Goal: Transaction & Acquisition: Subscribe to service/newsletter

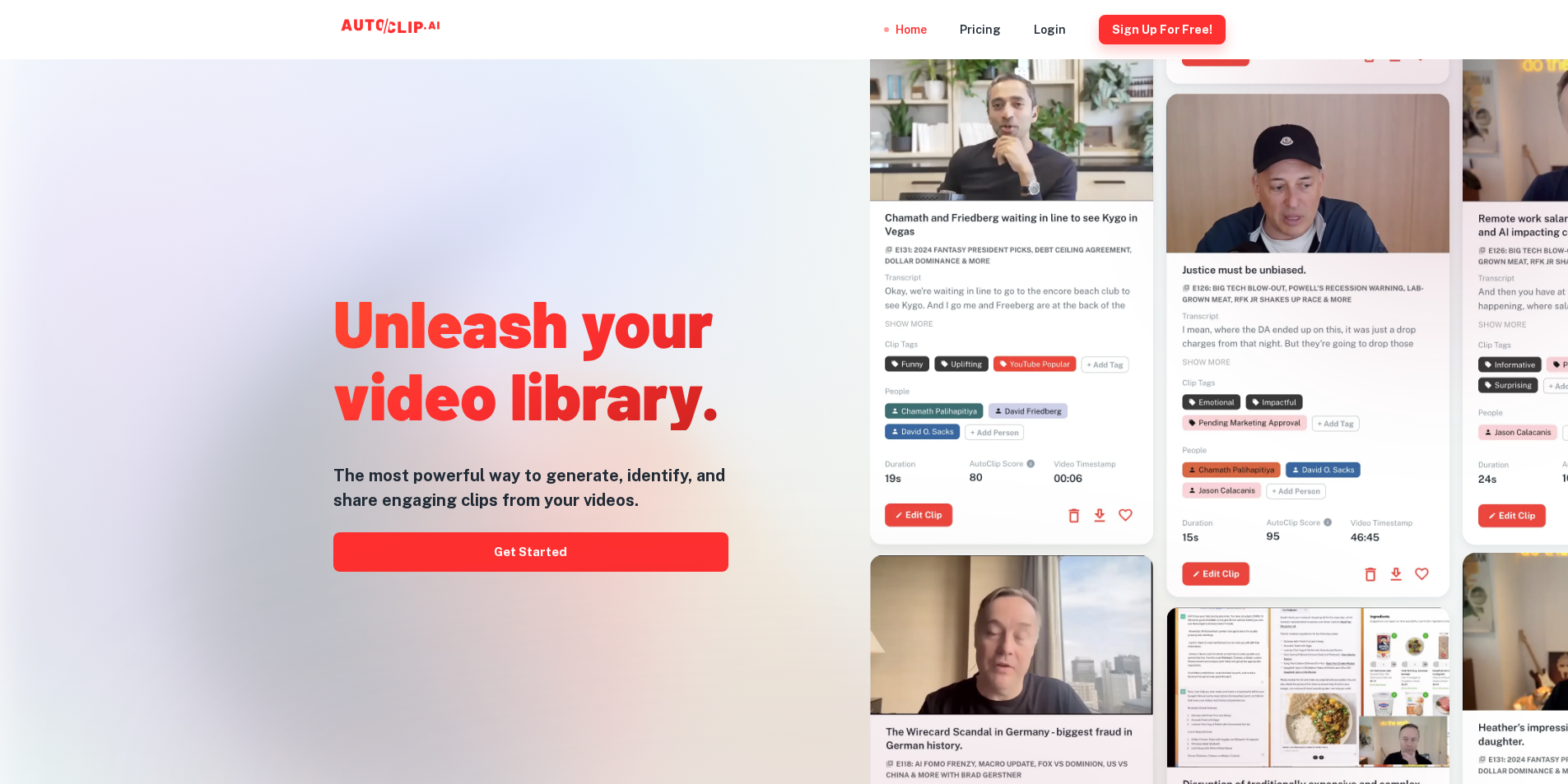
click at [1176, 33] on button "Sign Up for free!" at bounding box center [1162, 30] width 127 height 30
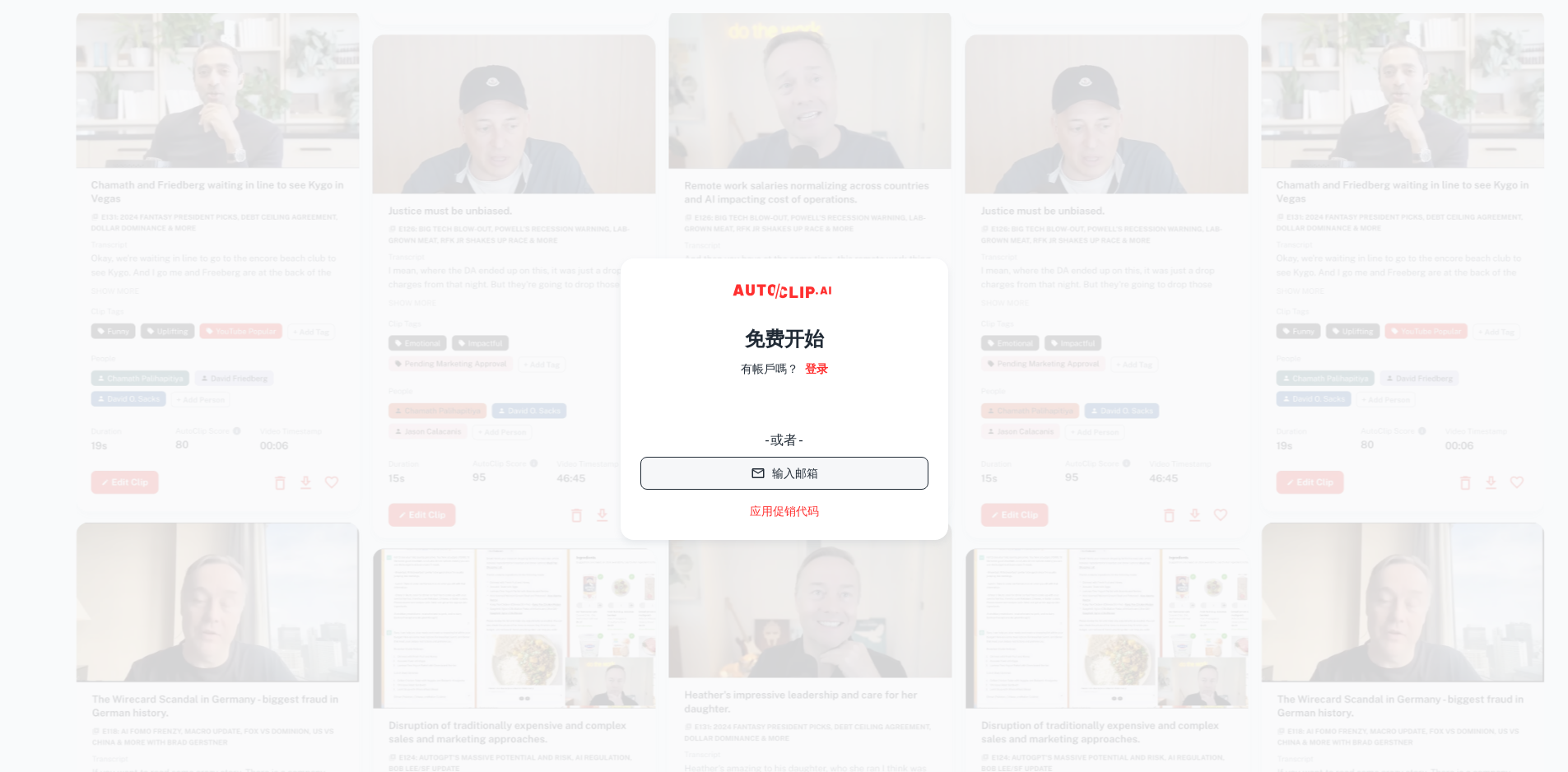
click at [777, 474] on font "输入邮箱" at bounding box center [794, 474] width 46 height 13
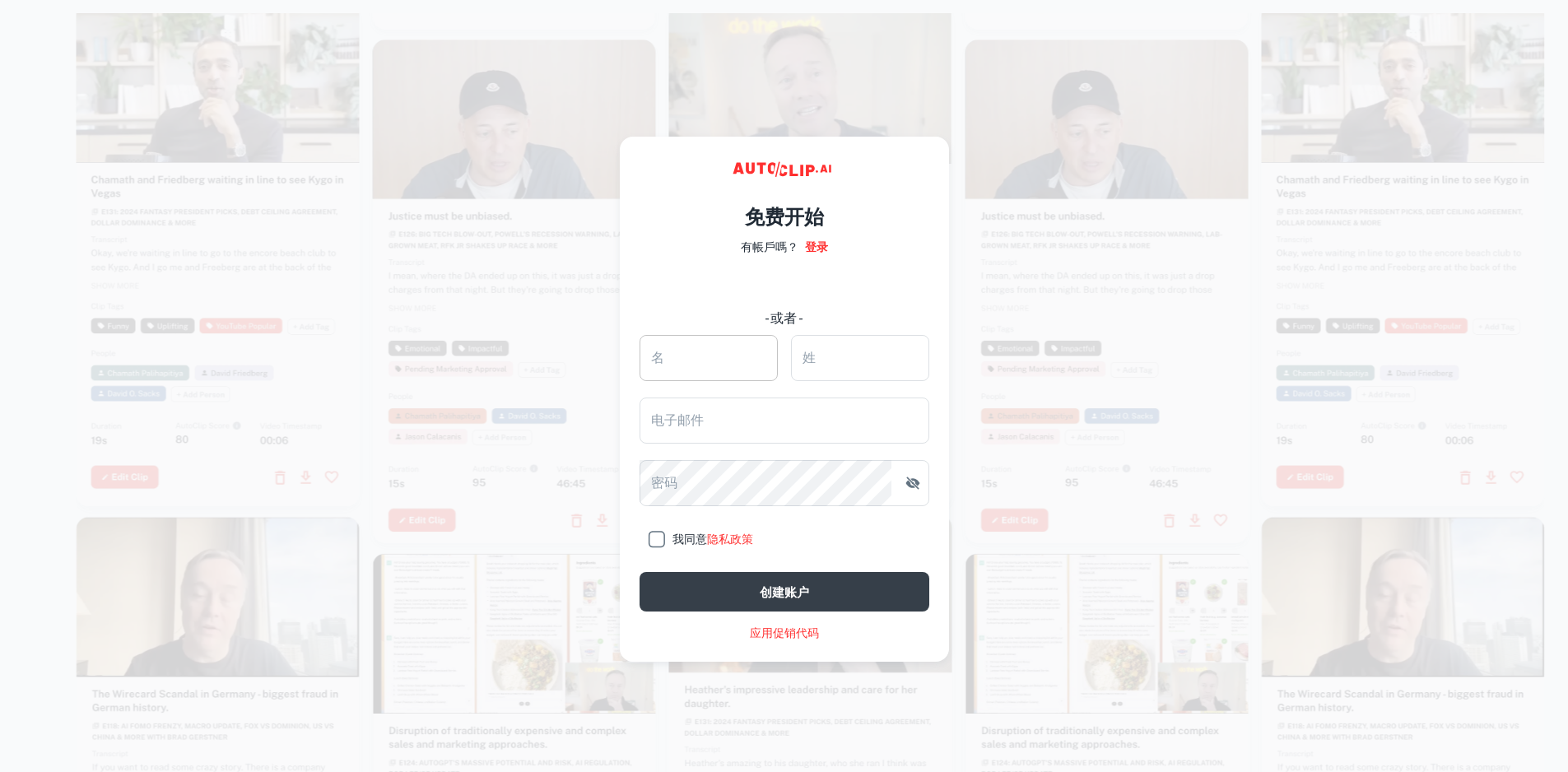
click at [735, 355] on input "名" at bounding box center [708, 357] width 138 height 46
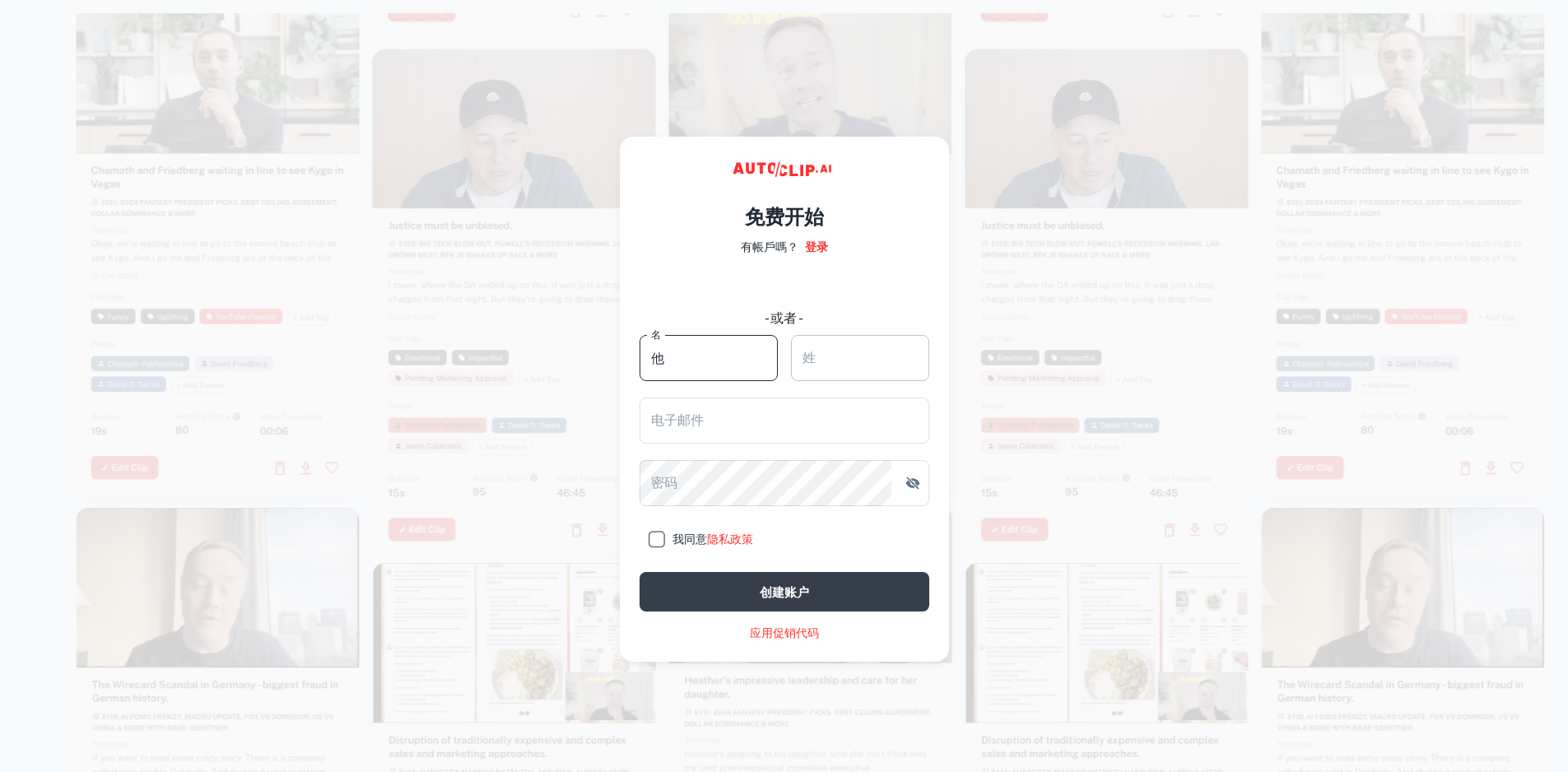
type input "他"
click at [829, 350] on input "姓" at bounding box center [860, 357] width 138 height 46
click at [789, 590] on font "创建账户" at bounding box center [784, 592] width 49 height 14
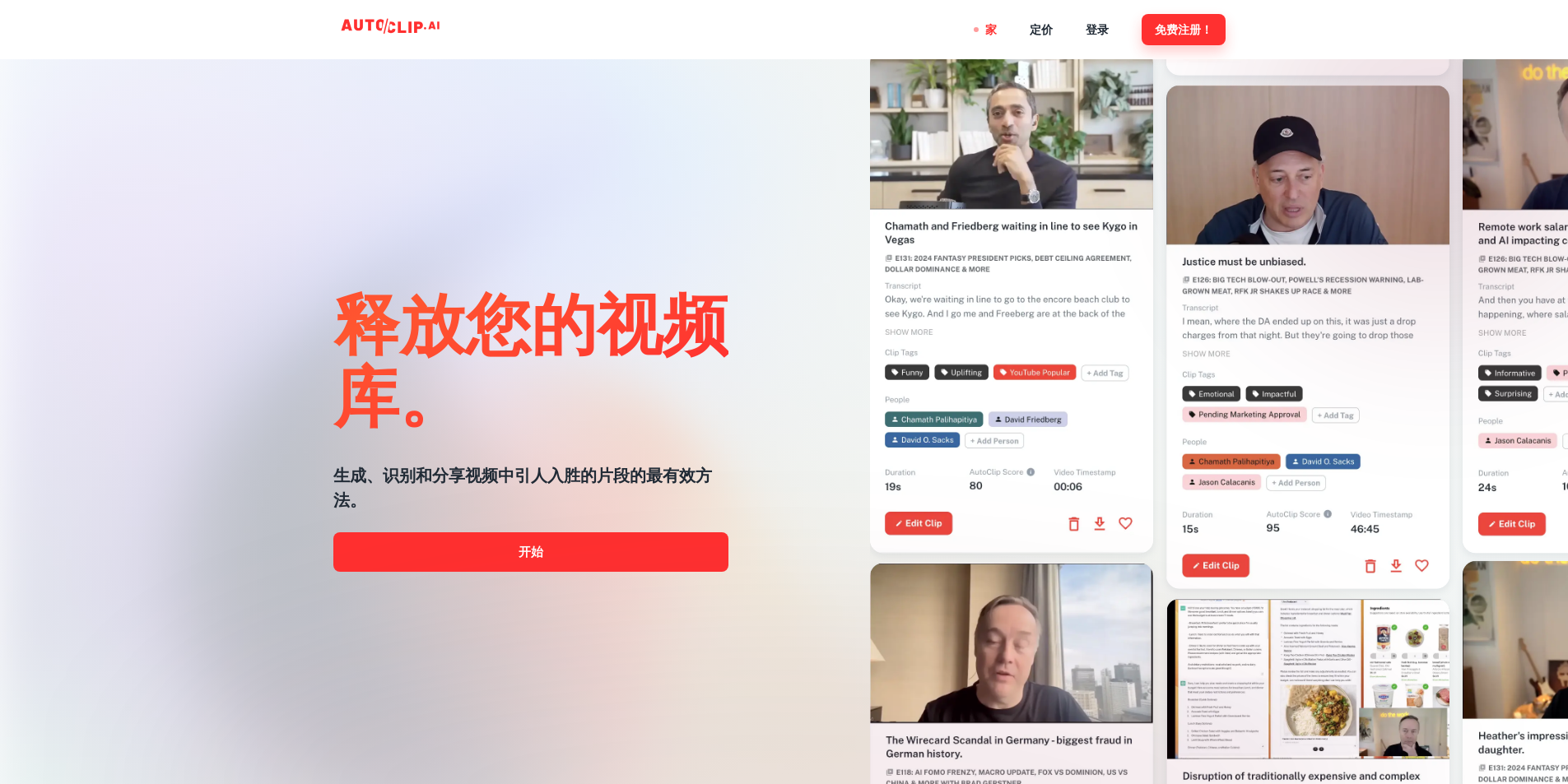
click at [1177, 29] on font "免费注册！" at bounding box center [1184, 31] width 58 height 13
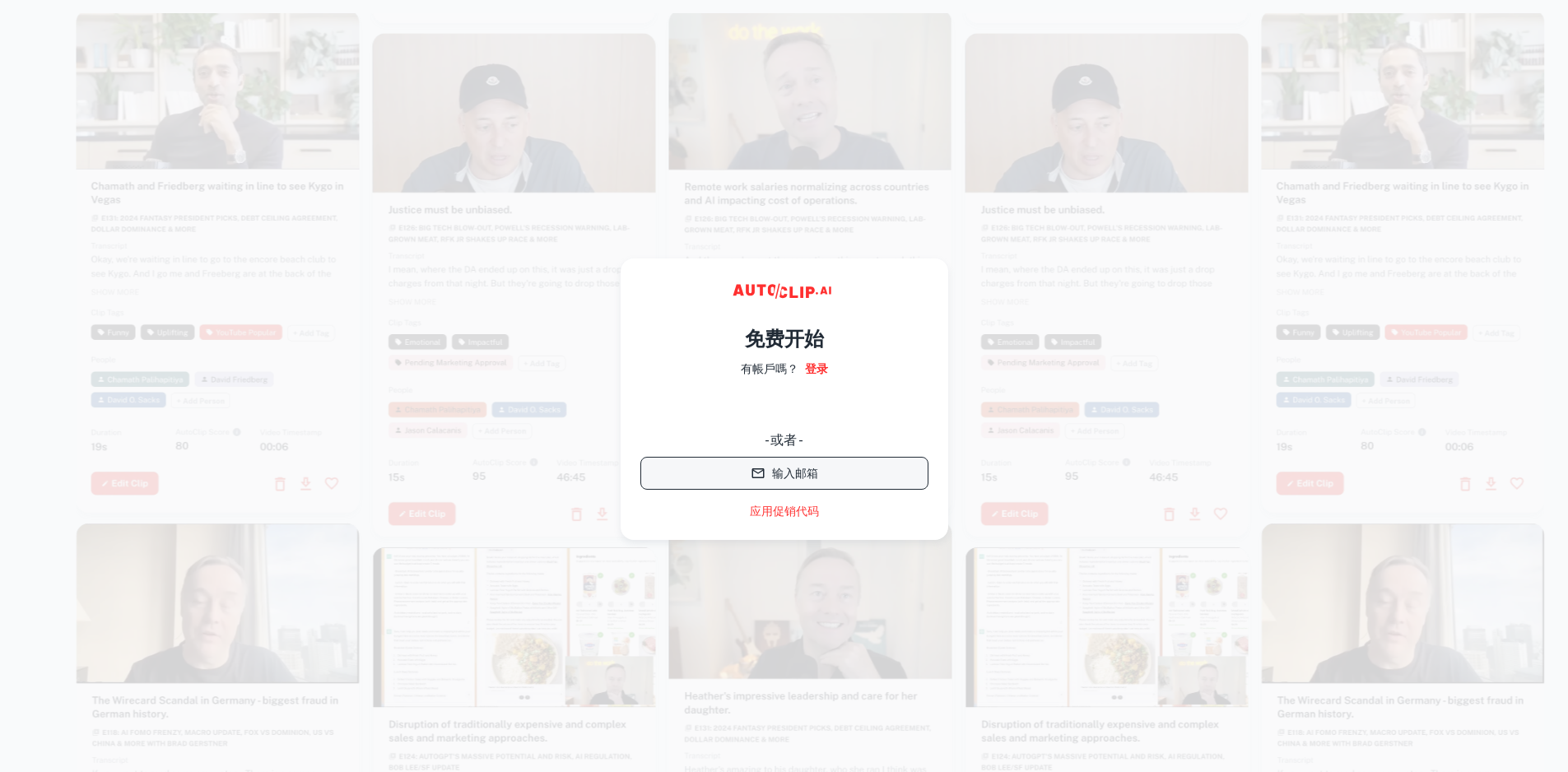
click at [786, 479] on font "输入邮箱" at bounding box center [794, 474] width 46 height 13
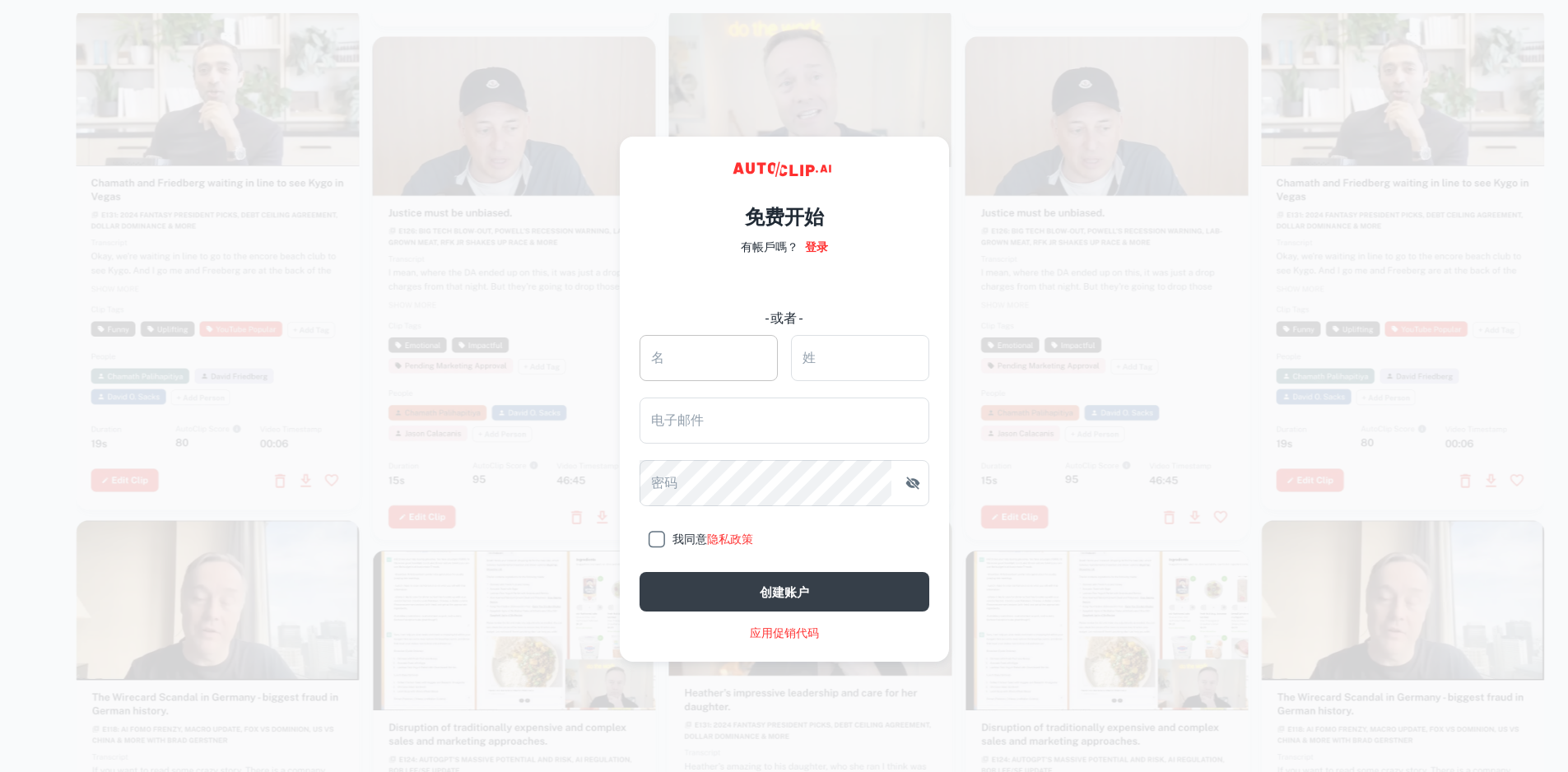
click at [695, 362] on input "名" at bounding box center [708, 357] width 138 height 46
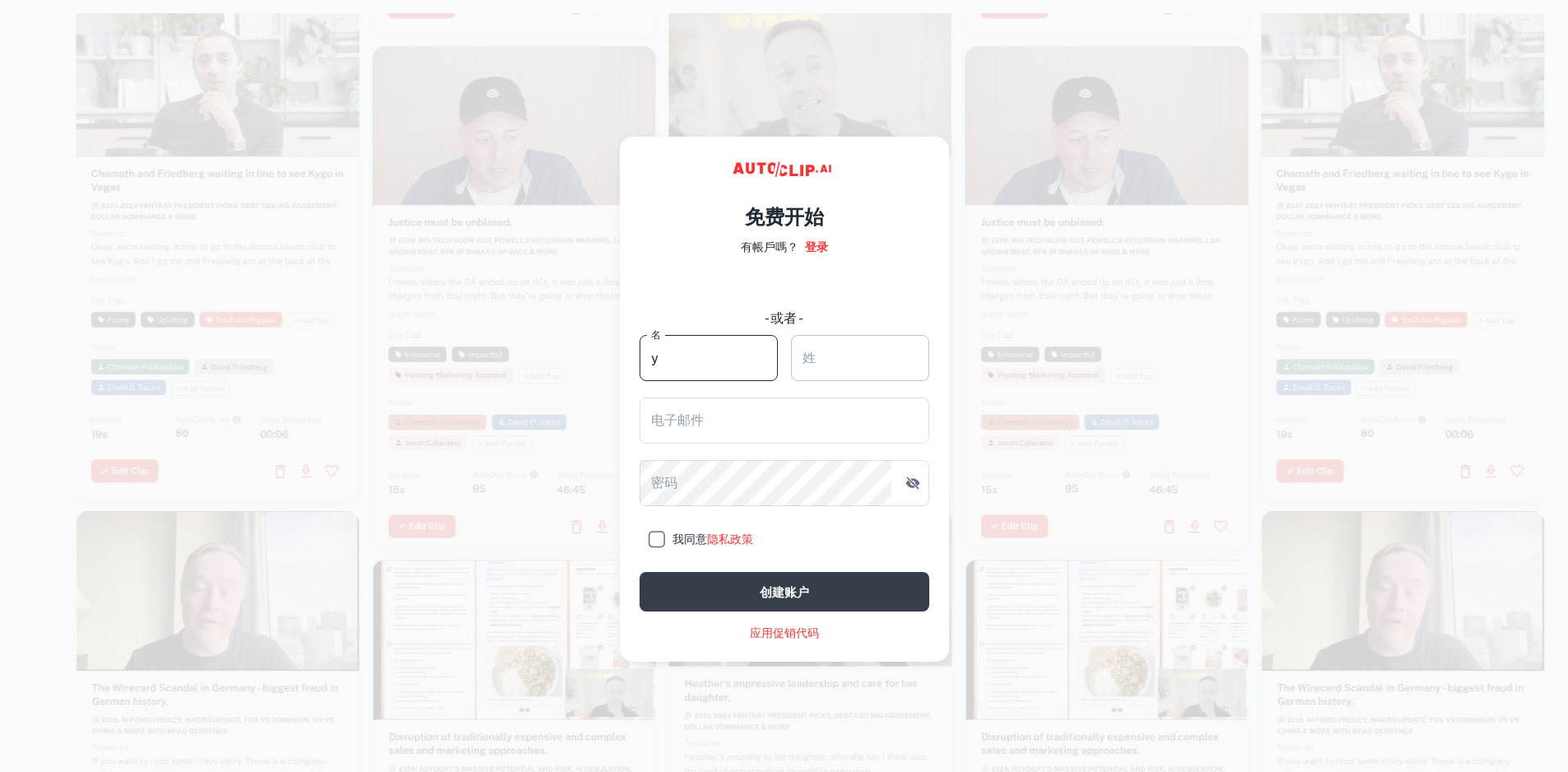
type input "y"
click at [839, 354] on input "姓" at bounding box center [860, 357] width 138 height 46
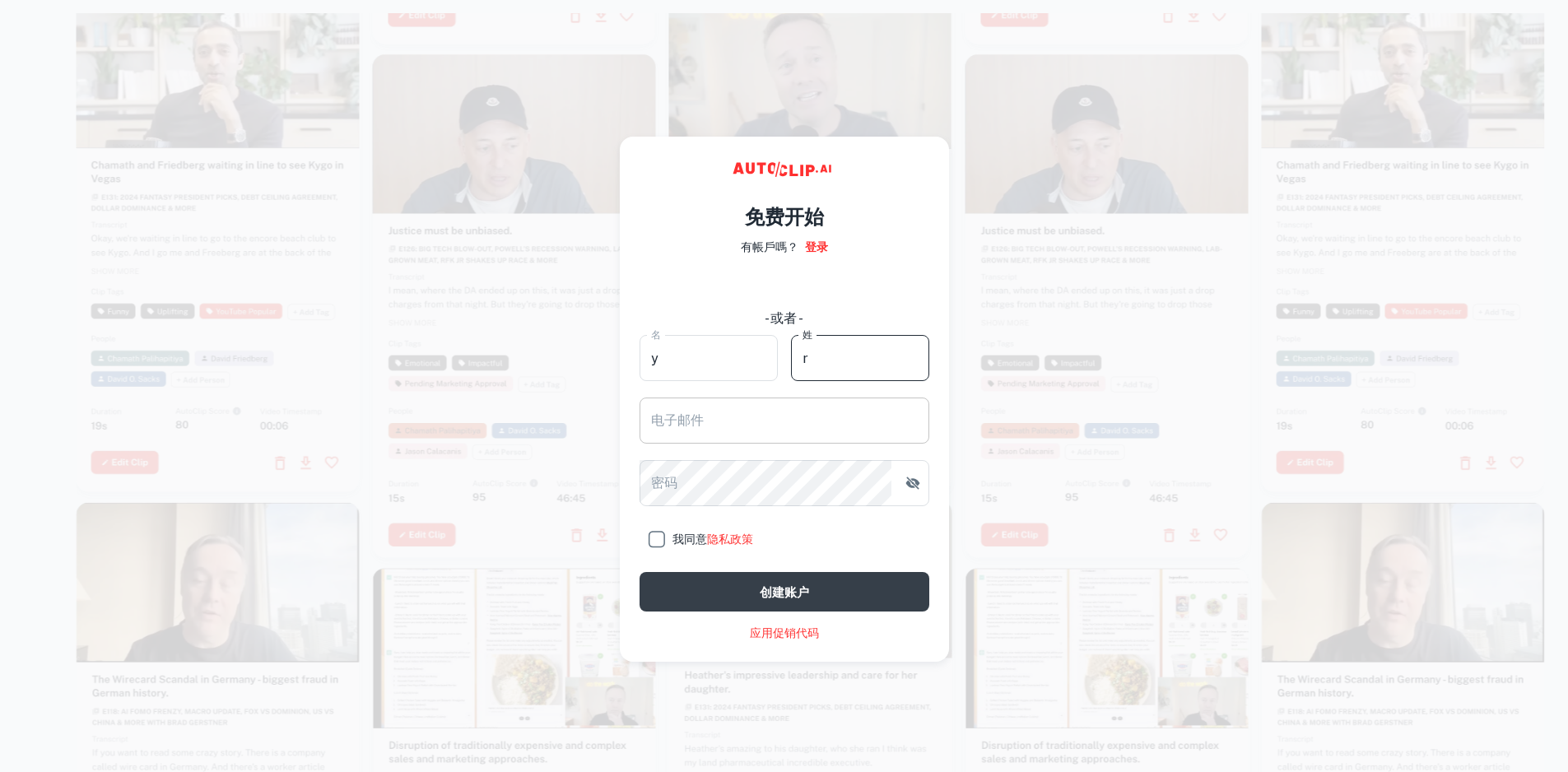
type input "r"
click at [781, 418] on input "电子邮件" at bounding box center [784, 420] width 290 height 46
type input "[EMAIL_ADDRESS][DOMAIN_NAME]"
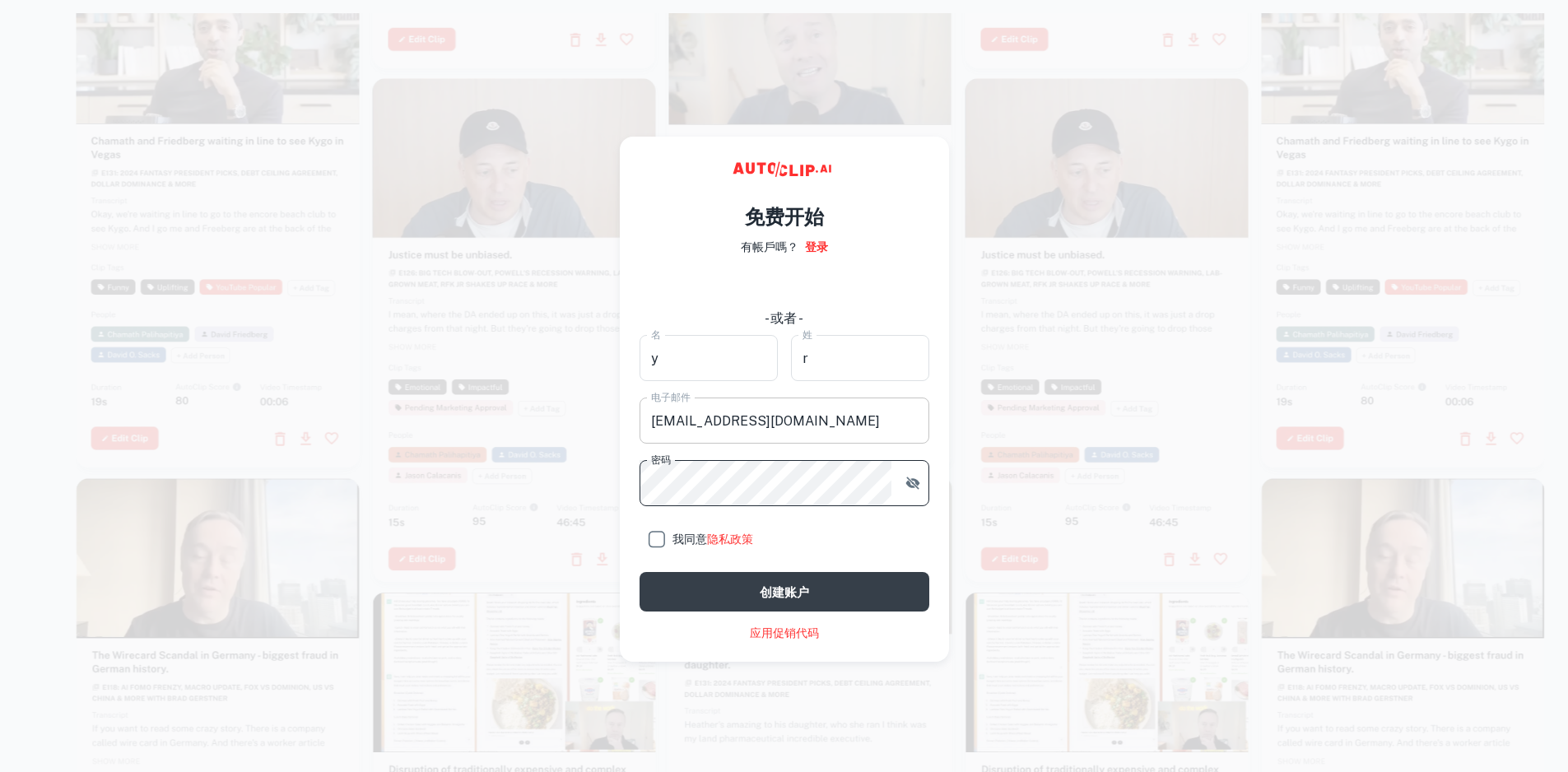
click button "创建账户" at bounding box center [784, 592] width 290 height 39
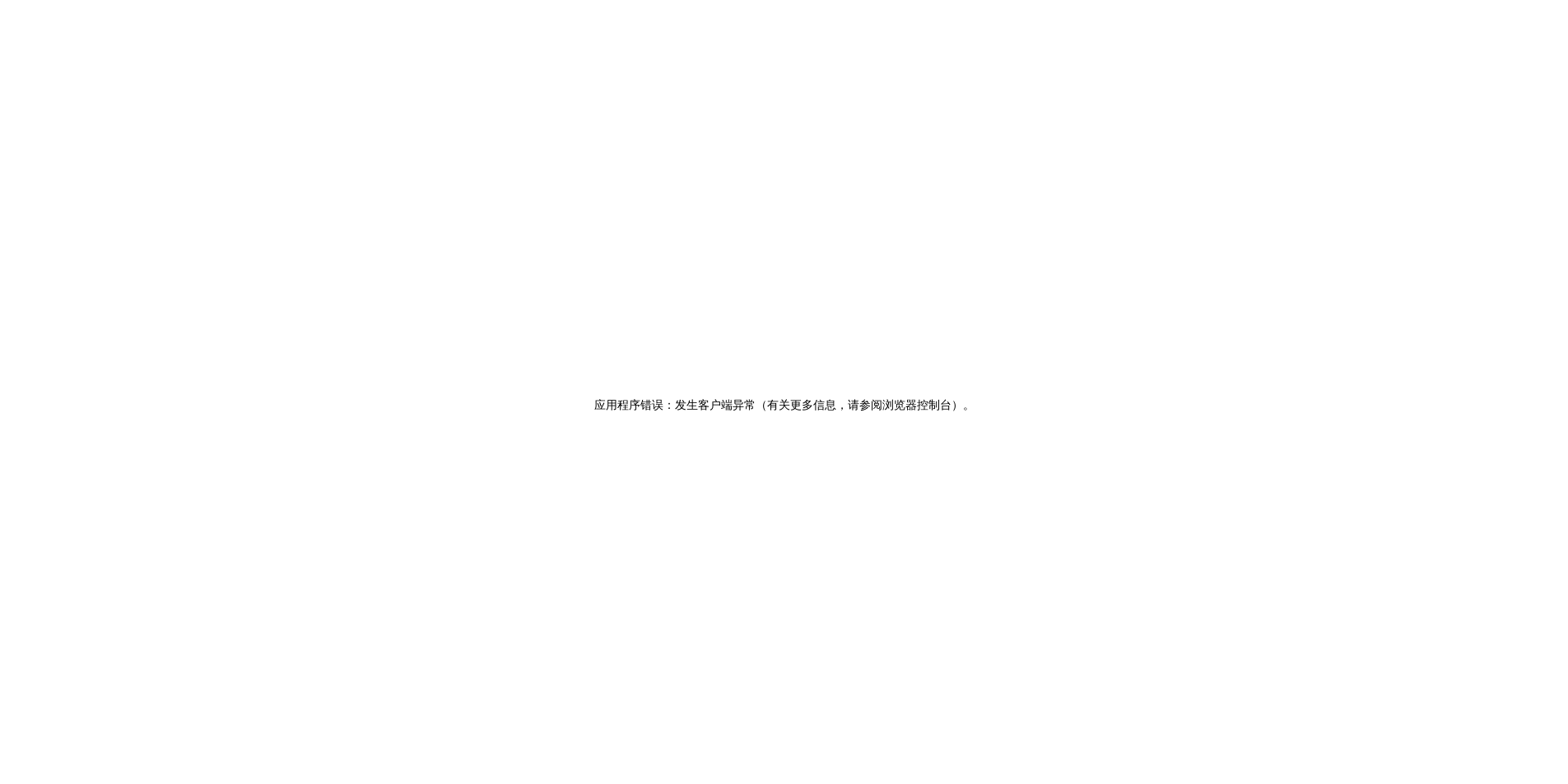
click at [688, 411] on font "应用程序错误：发生客户端异常（有关更多信息，请参阅浏览器控制台）" at bounding box center [778, 405] width 369 height 13
click at [920, 395] on h2 "应用程序错误：发生客户端异常（有关更多信息，请参阅浏览器控制台） 。" at bounding box center [784, 405] width 380 height 40
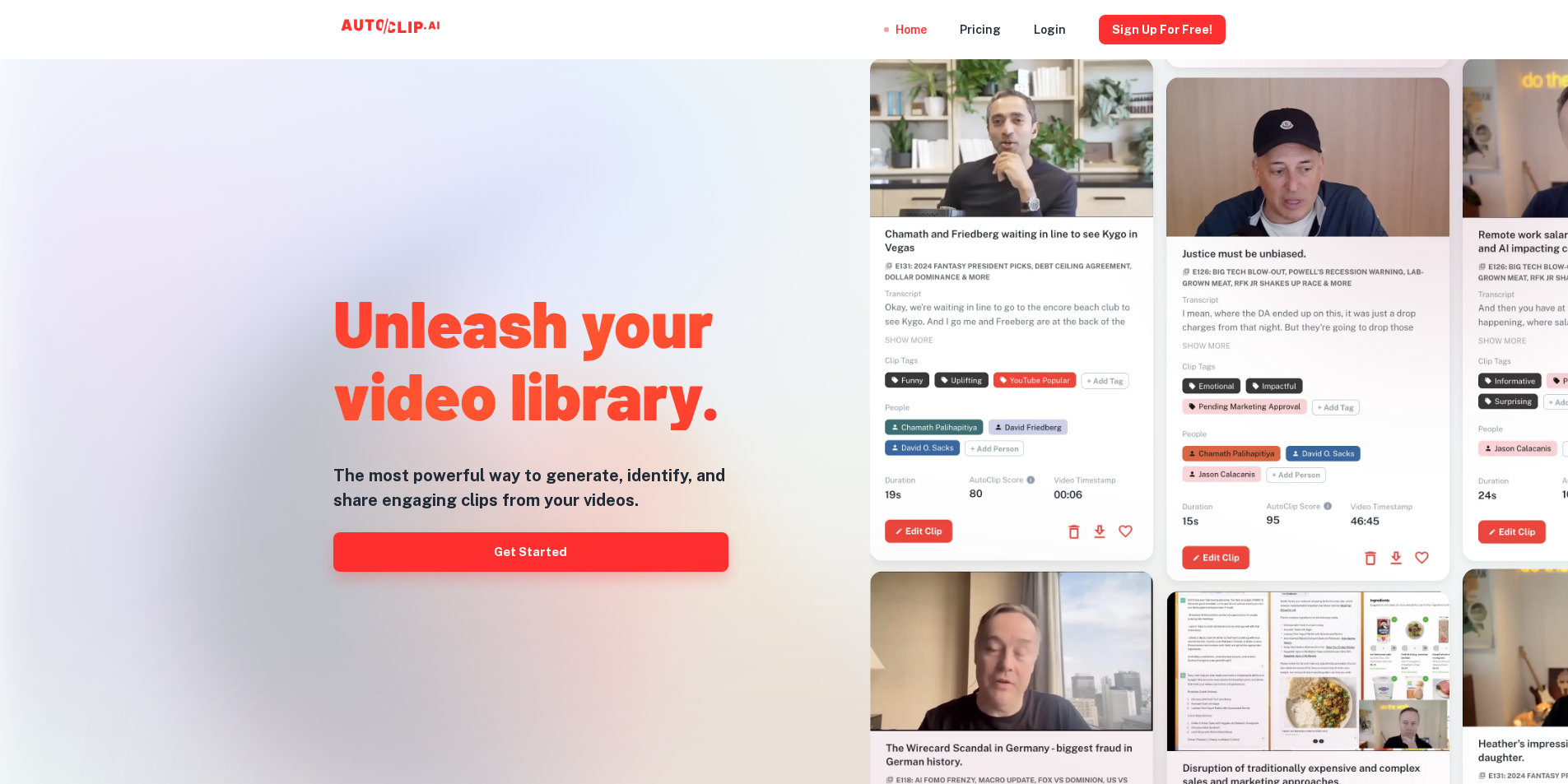
click at [578, 558] on link "Get Started" at bounding box center [531, 552] width 395 height 39
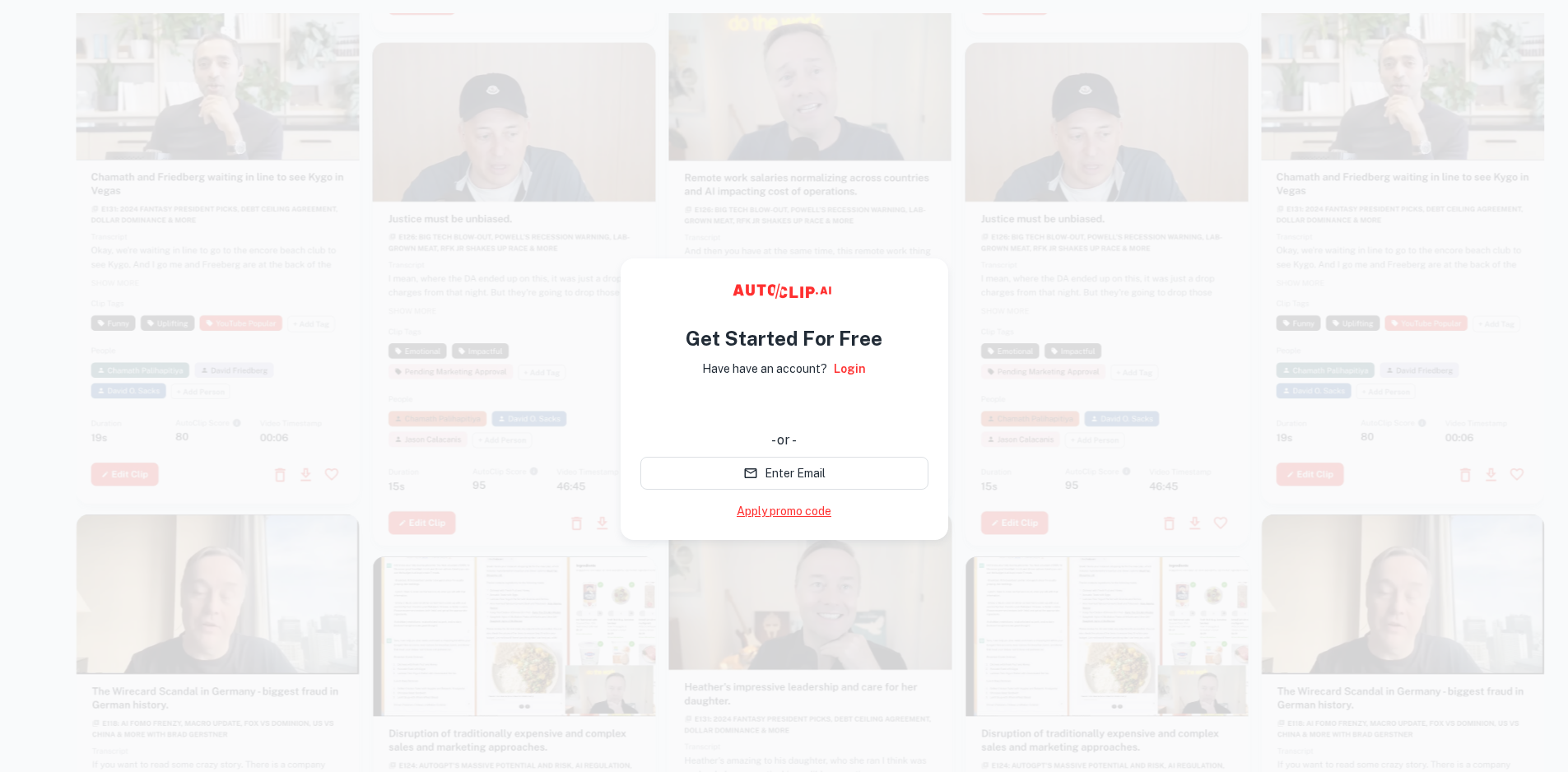
click at [782, 514] on link "Apply promo code" at bounding box center [784, 511] width 95 height 18
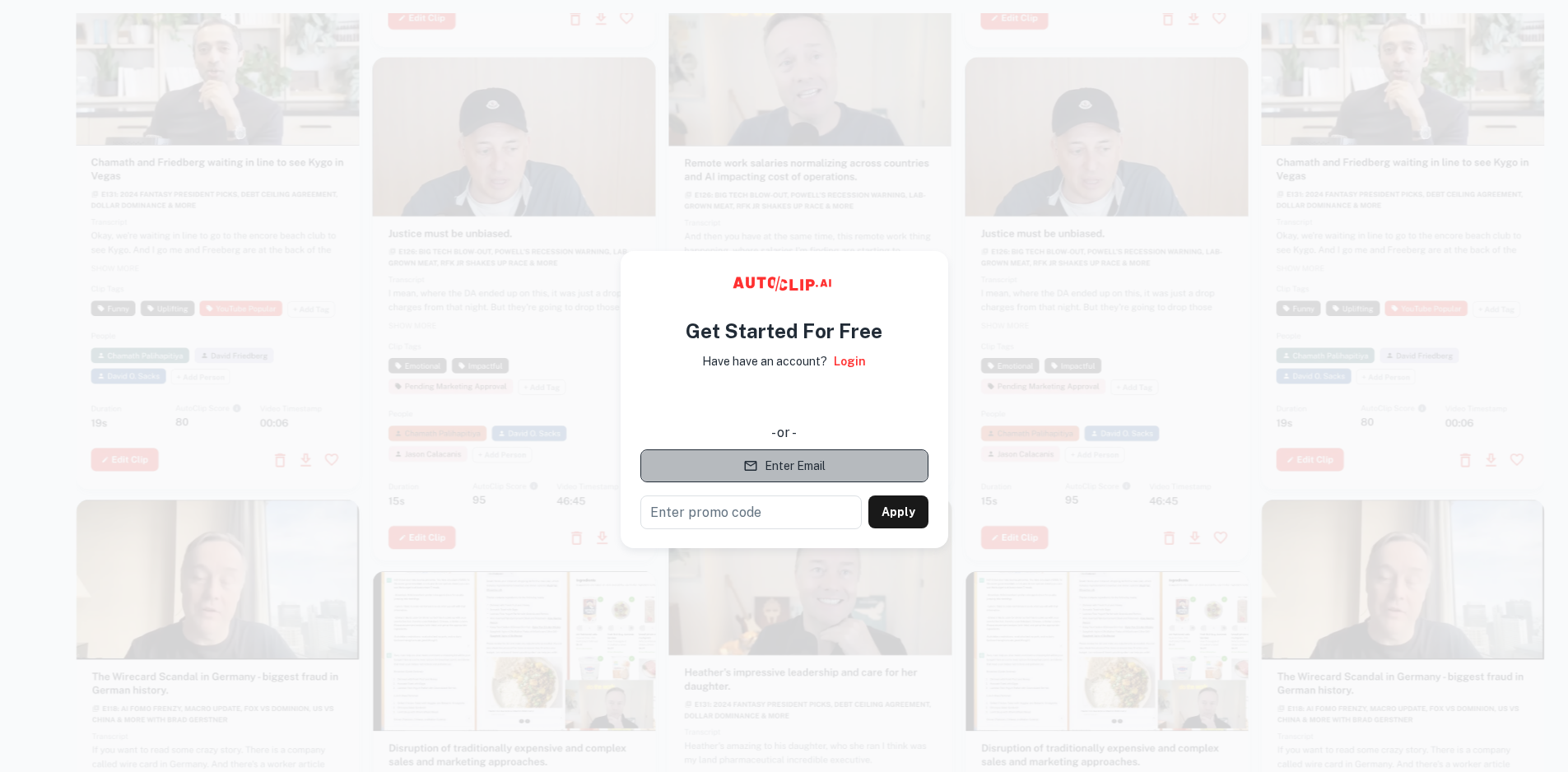
click at [819, 468] on button "Enter Email" at bounding box center [784, 465] width 288 height 33
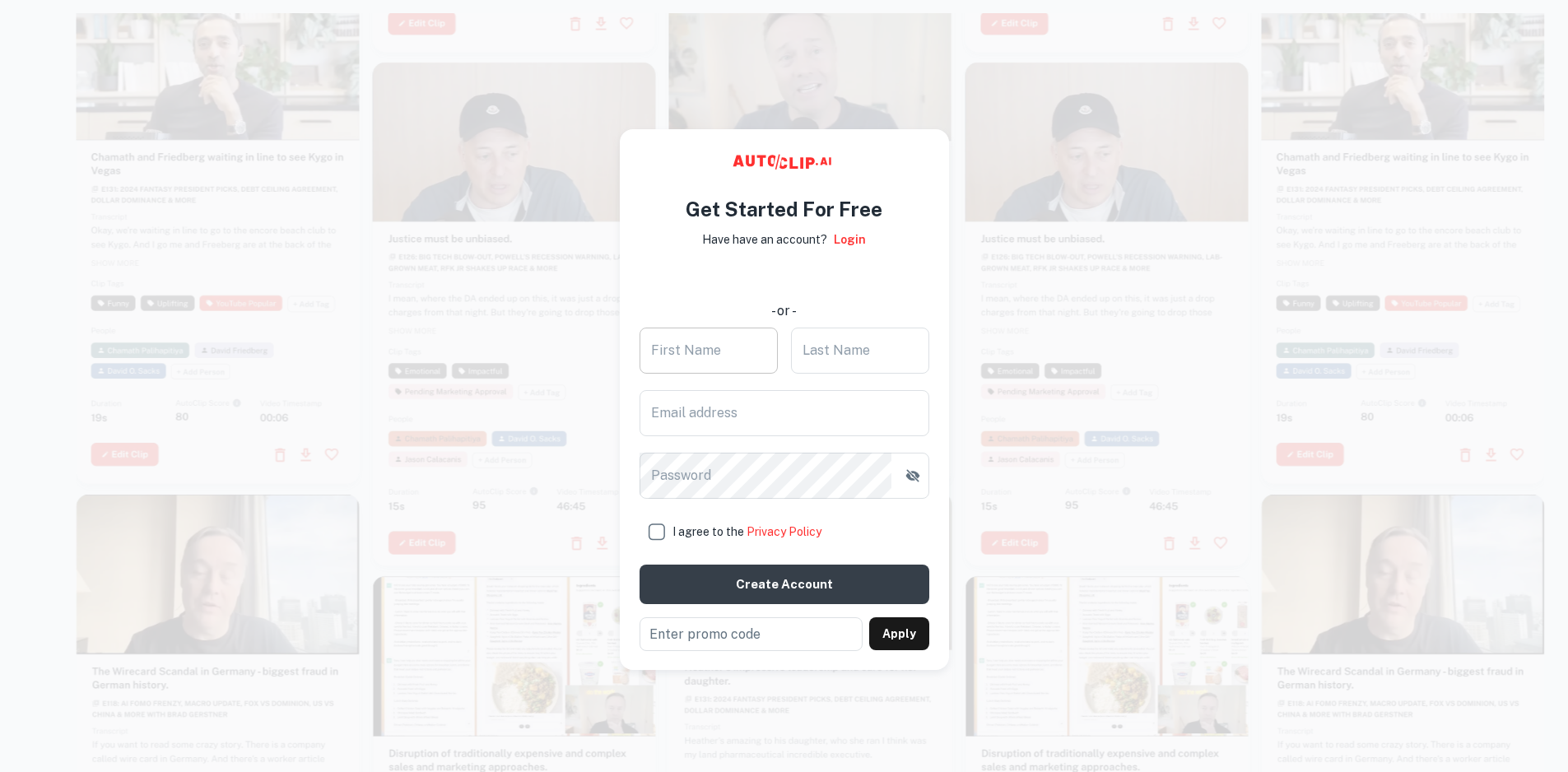
click at [751, 354] on input "First Name" at bounding box center [708, 350] width 138 height 46
type input "5"
click at [825, 363] on input "Last Name" at bounding box center [860, 350] width 138 height 46
type input "5"
click at [809, 409] on input "Email address" at bounding box center [784, 412] width 290 height 46
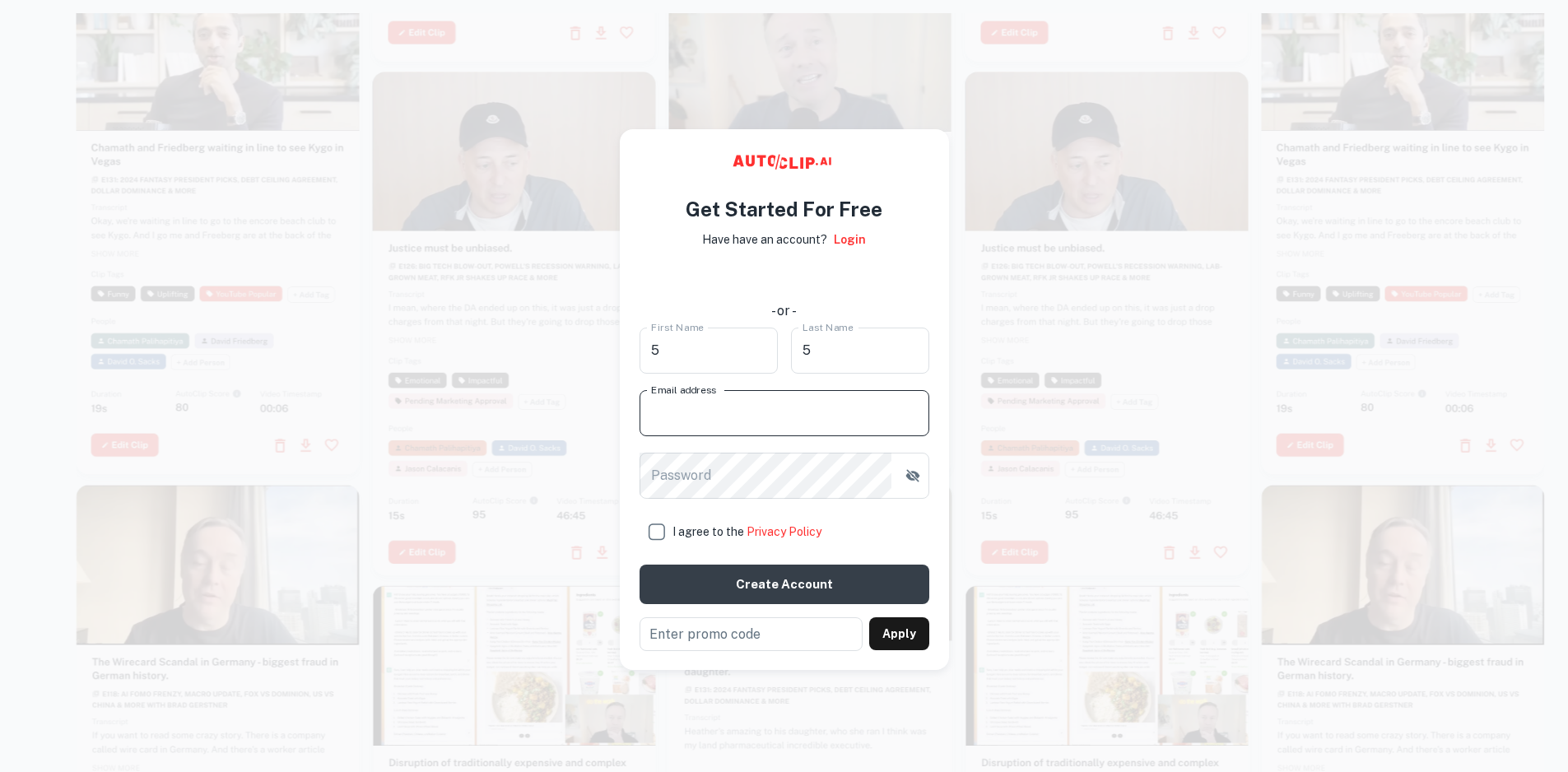
type input "[EMAIL_ADDRESS][DOMAIN_NAME]"
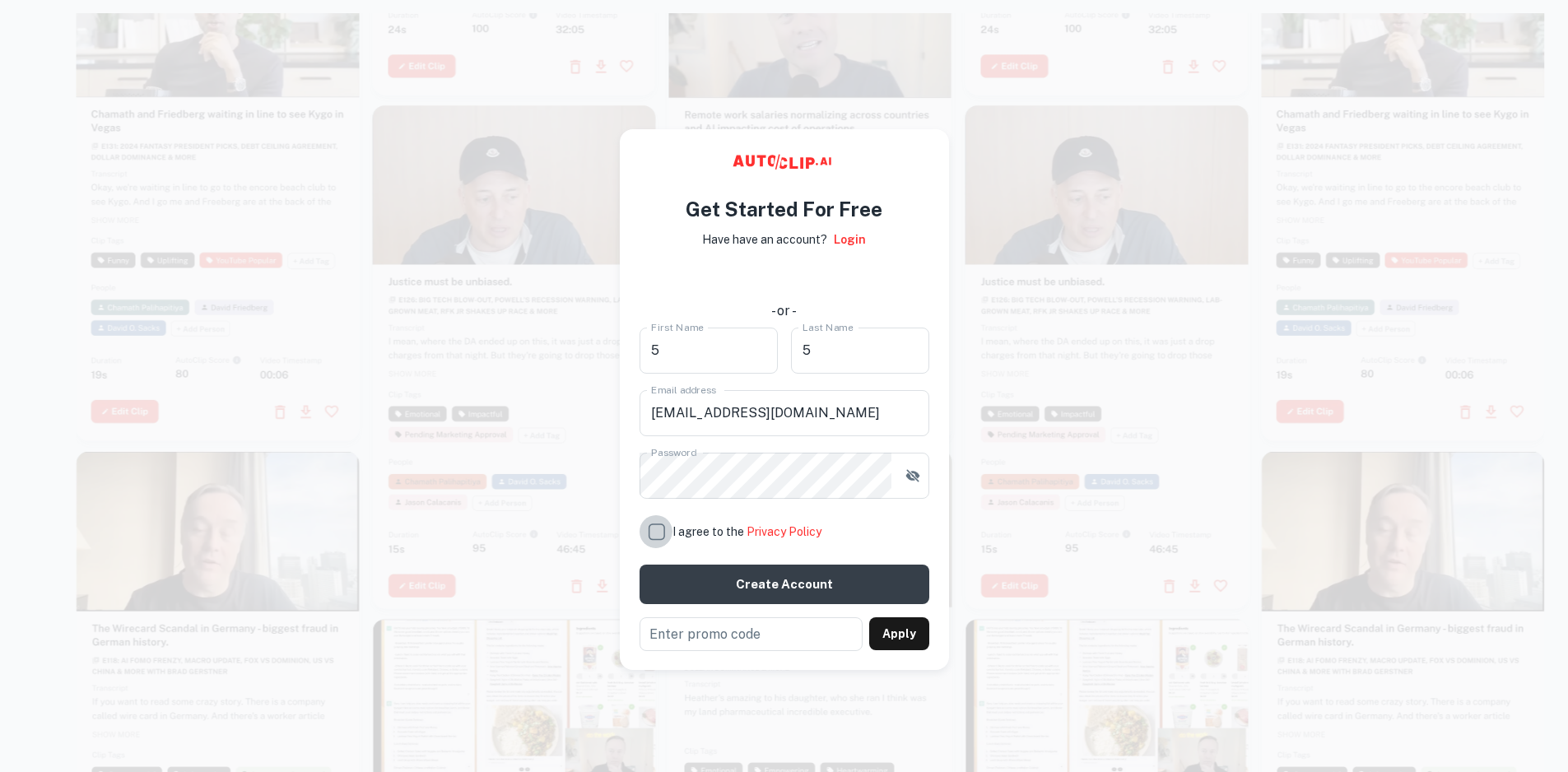
click at [650, 533] on input "I agree to the Privacy Policy" at bounding box center [655, 531] width 33 height 33
checkbox input "true"
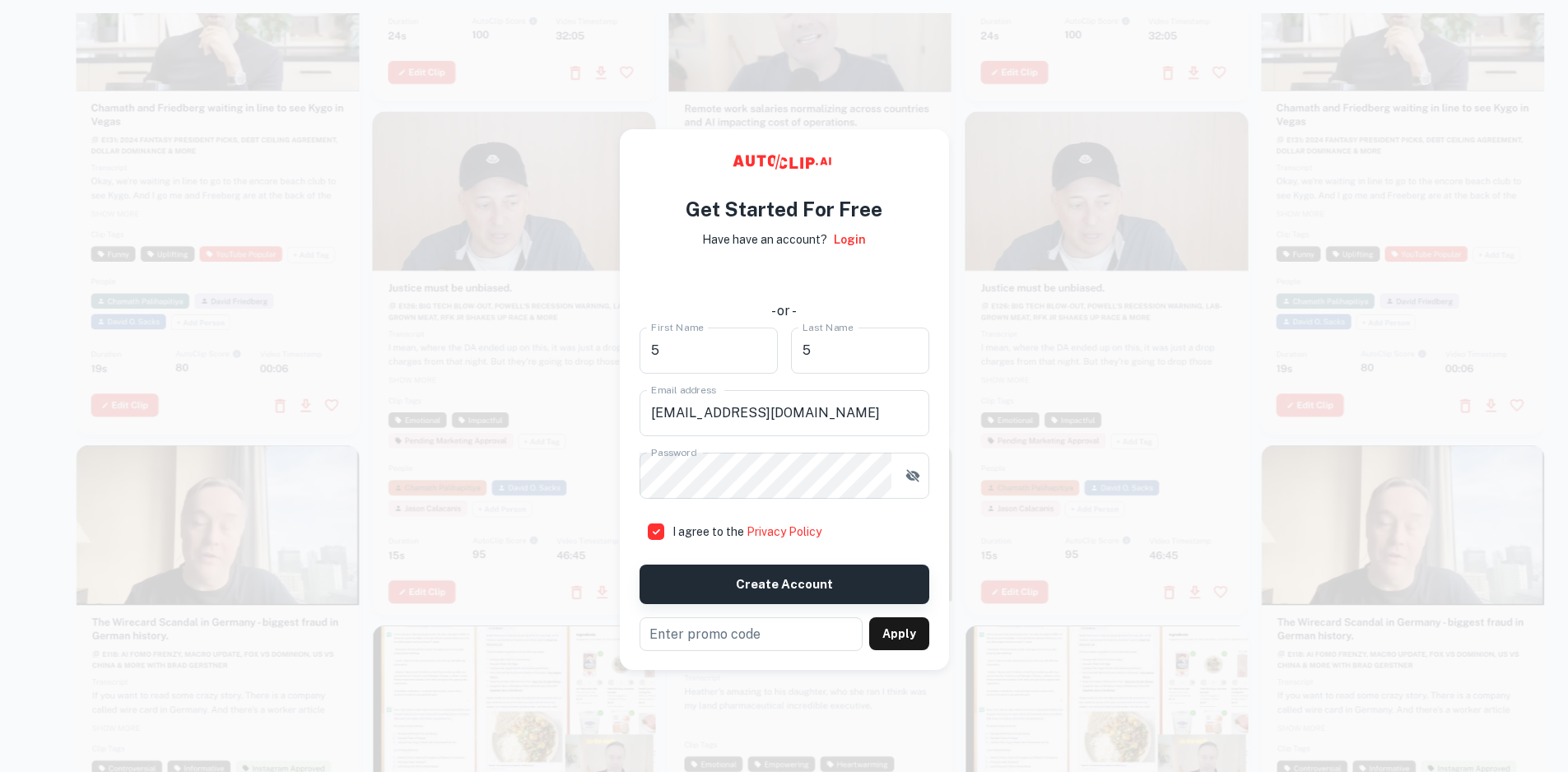
click at [735, 589] on button "Create account" at bounding box center [784, 585] width 290 height 39
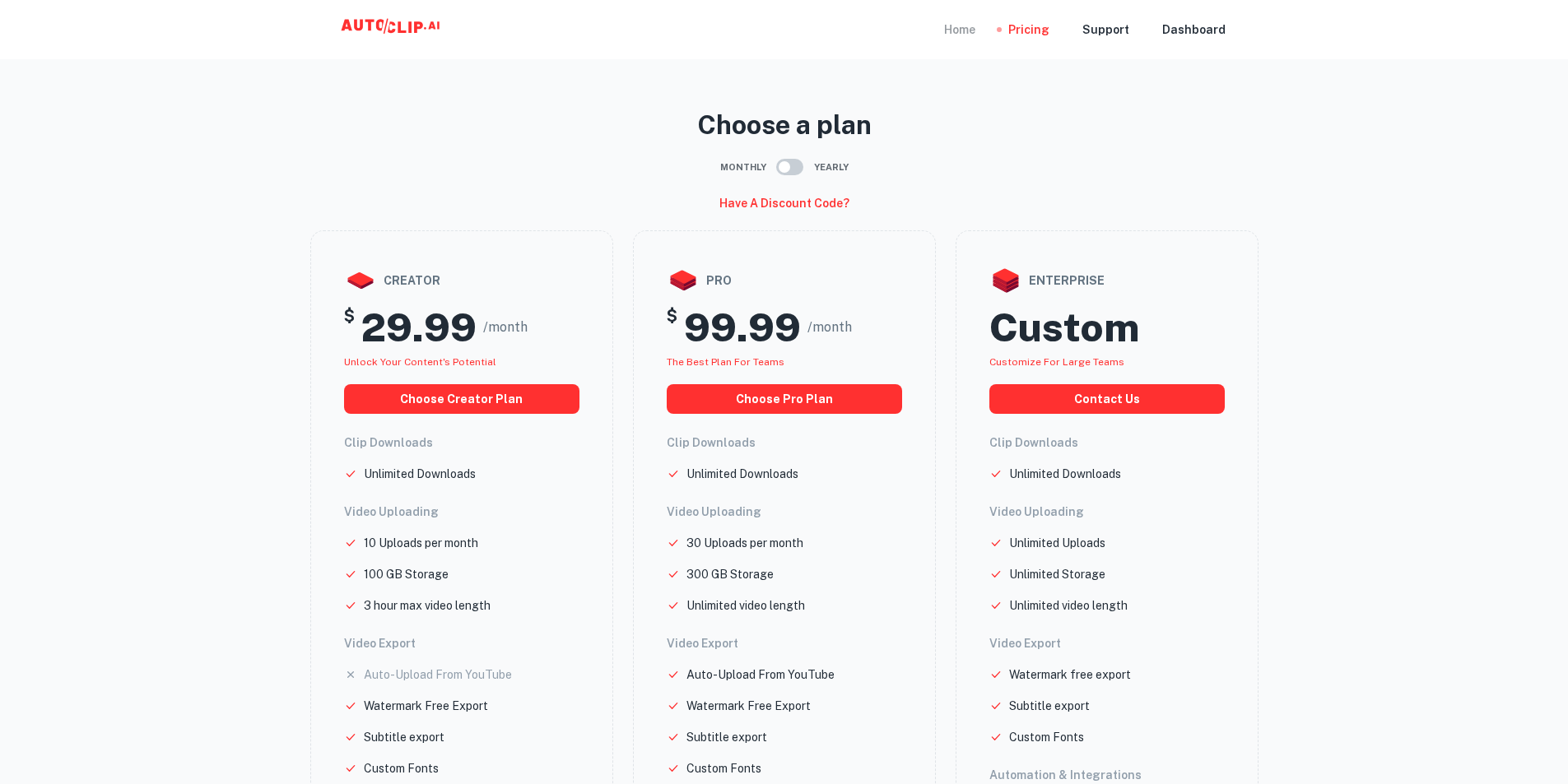
click at [961, 22] on div "Home Pricing Support Dashboard" at bounding box center [784, 30] width 987 height 60
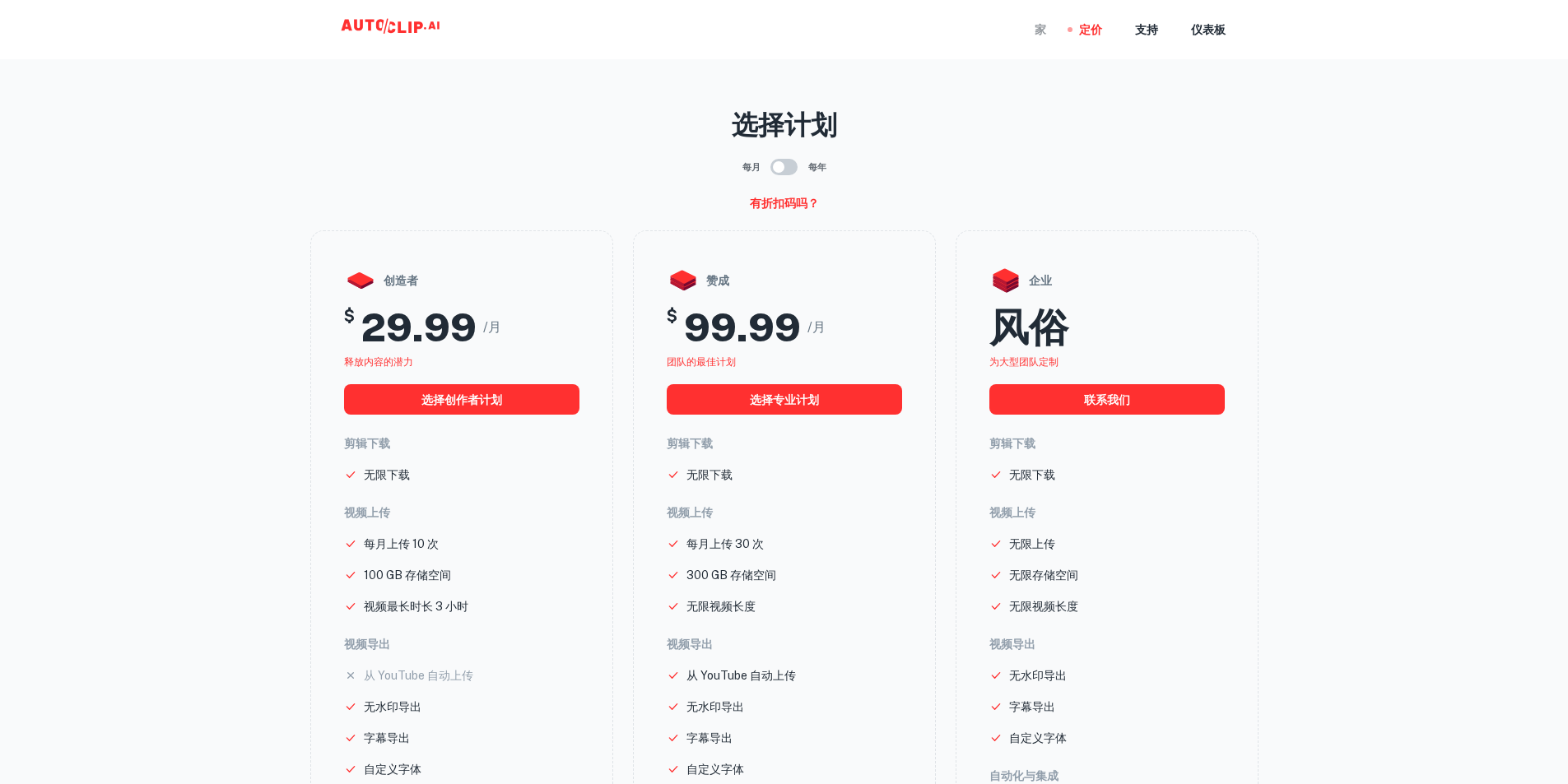
click at [1043, 29] on font "家" at bounding box center [1040, 31] width 11 height 13
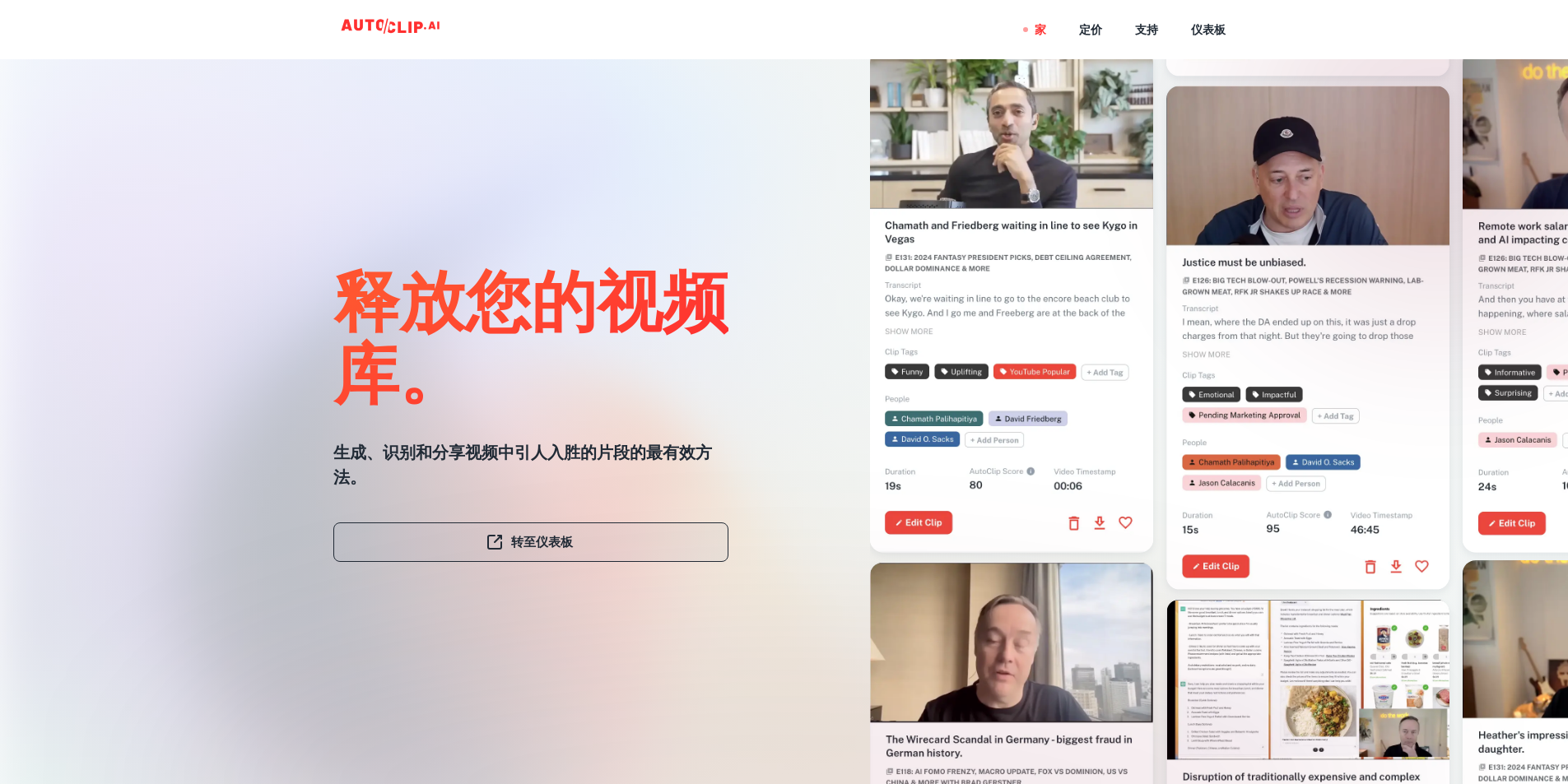
click at [613, 548] on link "转至仪表板" at bounding box center [531, 543] width 395 height 39
